Goal: Task Accomplishment & Management: Manage account settings

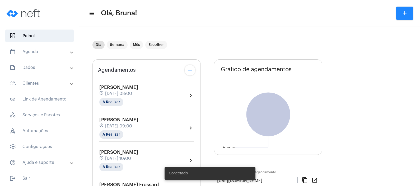
click at [36, 62] on mat-expansion-panel-header "text_snippet_outlined Dados" at bounding box center [41, 67] width 76 height 13
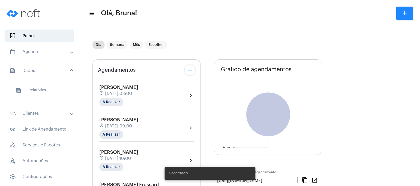
click at [45, 52] on mat-panel-title "calendar_month_outlined Agenda" at bounding box center [40, 52] width 61 height 6
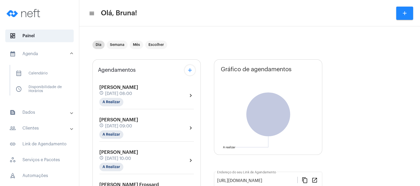
click at [50, 124] on mat-expansion-panel-header "people_outline Clientes" at bounding box center [41, 128] width 76 height 13
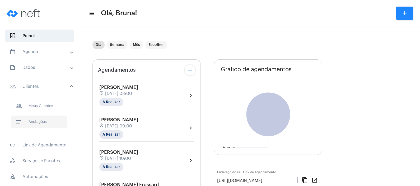
click at [50, 125] on span "notes Anotações" at bounding box center [39, 122] width 56 height 13
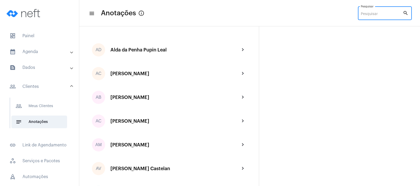
click at [382, 16] on input "Pesquisar" at bounding box center [382, 14] width 42 height 4
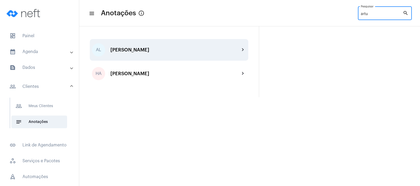
type input "artu"
click at [191, 49] on div "[PERSON_NAME]" at bounding box center [176, 49] width 130 height 5
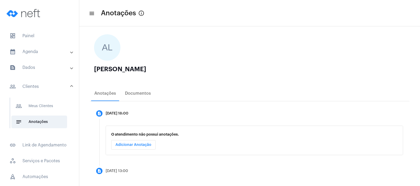
scroll to position [31, 0]
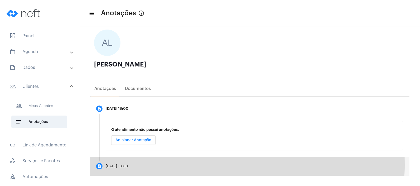
click at [143, 164] on mat-step-header "description [DATE] 13:00" at bounding box center [250, 166] width 320 height 19
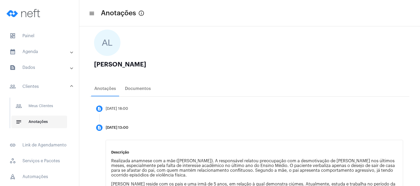
click at [41, 120] on span "notes Anotações" at bounding box center [39, 122] width 56 height 13
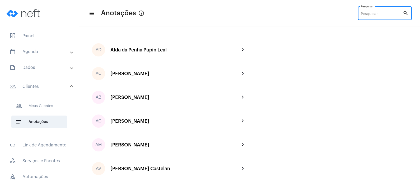
click at [371, 16] on input "Pesquisar" at bounding box center [382, 14] width 42 height 4
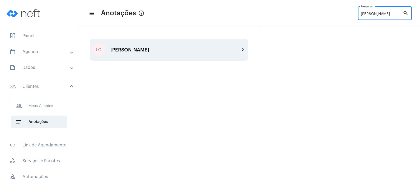
type input "[PERSON_NAME]"
click at [180, 47] on div "[PERSON_NAME]" at bounding box center [176, 49] width 130 height 5
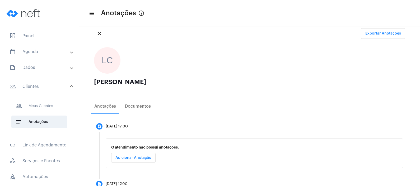
scroll to position [31, 0]
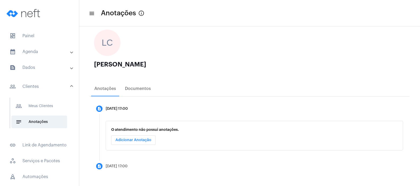
click at [48, 50] on mat-panel-title "calendar_month_outlined Agenda" at bounding box center [40, 52] width 61 height 6
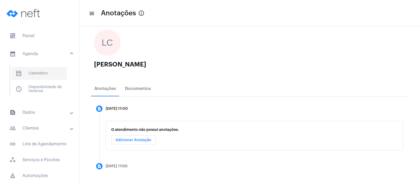
click at [48, 72] on span "calendar_month_outlined Calendário" at bounding box center [39, 73] width 56 height 13
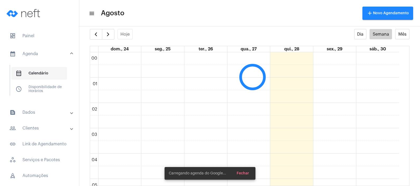
scroll to position [152, 0]
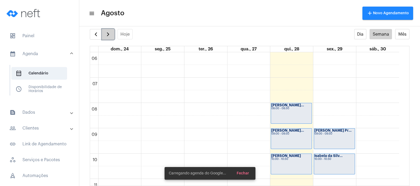
click at [106, 35] on span "button" at bounding box center [108, 34] width 6 height 6
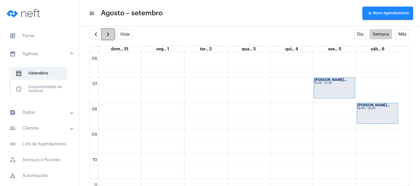
click at [106, 35] on span "button" at bounding box center [108, 34] width 6 height 6
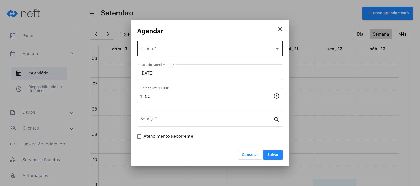
click at [206, 45] on div "Selecione o Cliente Cliente *" at bounding box center [210, 48] width 140 height 17
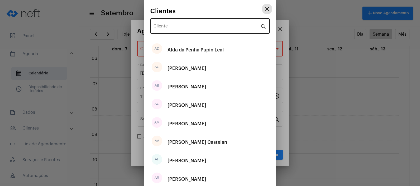
click at [200, 31] on div "Cliente" at bounding box center [207, 25] width 107 height 17
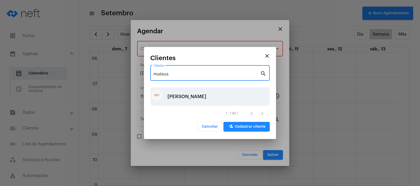
type input "mateus"
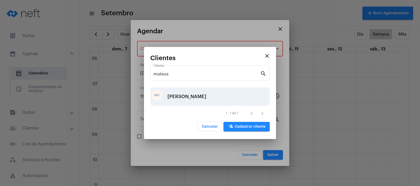
click at [189, 99] on div "[PERSON_NAME]" at bounding box center [187, 97] width 39 height 16
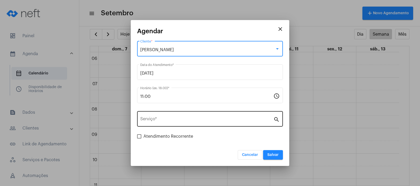
click at [184, 126] on div "Serviço *" at bounding box center [206, 118] width 133 height 17
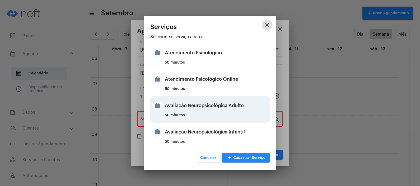
click at [198, 112] on div "Avaliação Neuropsicológica Adulto" at bounding box center [217, 106] width 104 height 16
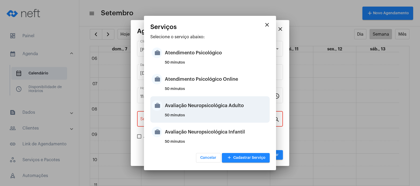
type input "Avaliação Neuropsicológica Adulto"
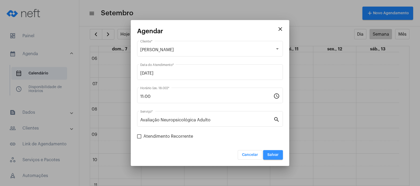
click at [275, 155] on span "Salvar" at bounding box center [273, 155] width 11 height 4
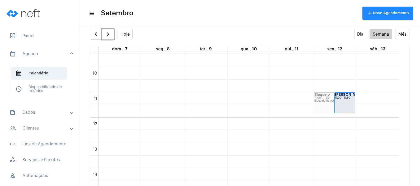
scroll to position [243, 0]
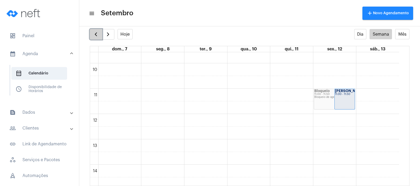
click at [99, 32] on span "button" at bounding box center [96, 34] width 6 height 6
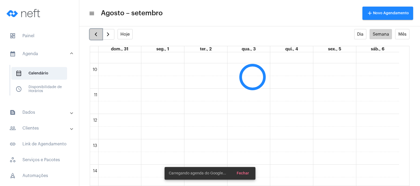
scroll to position [152, 0]
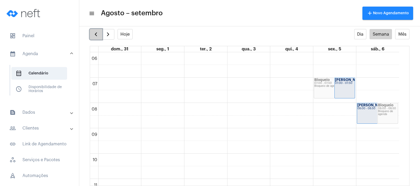
click at [99, 32] on span "button" at bounding box center [96, 34] width 6 height 6
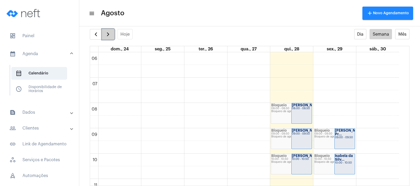
click at [107, 30] on button "button" at bounding box center [108, 34] width 12 height 11
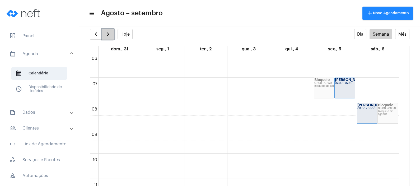
click at [107, 33] on span "button" at bounding box center [108, 34] width 6 height 6
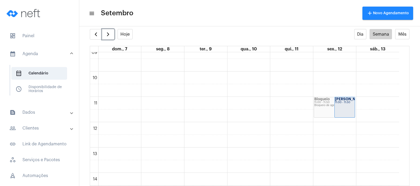
scroll to position [238, 0]
